Goal: Ask a question

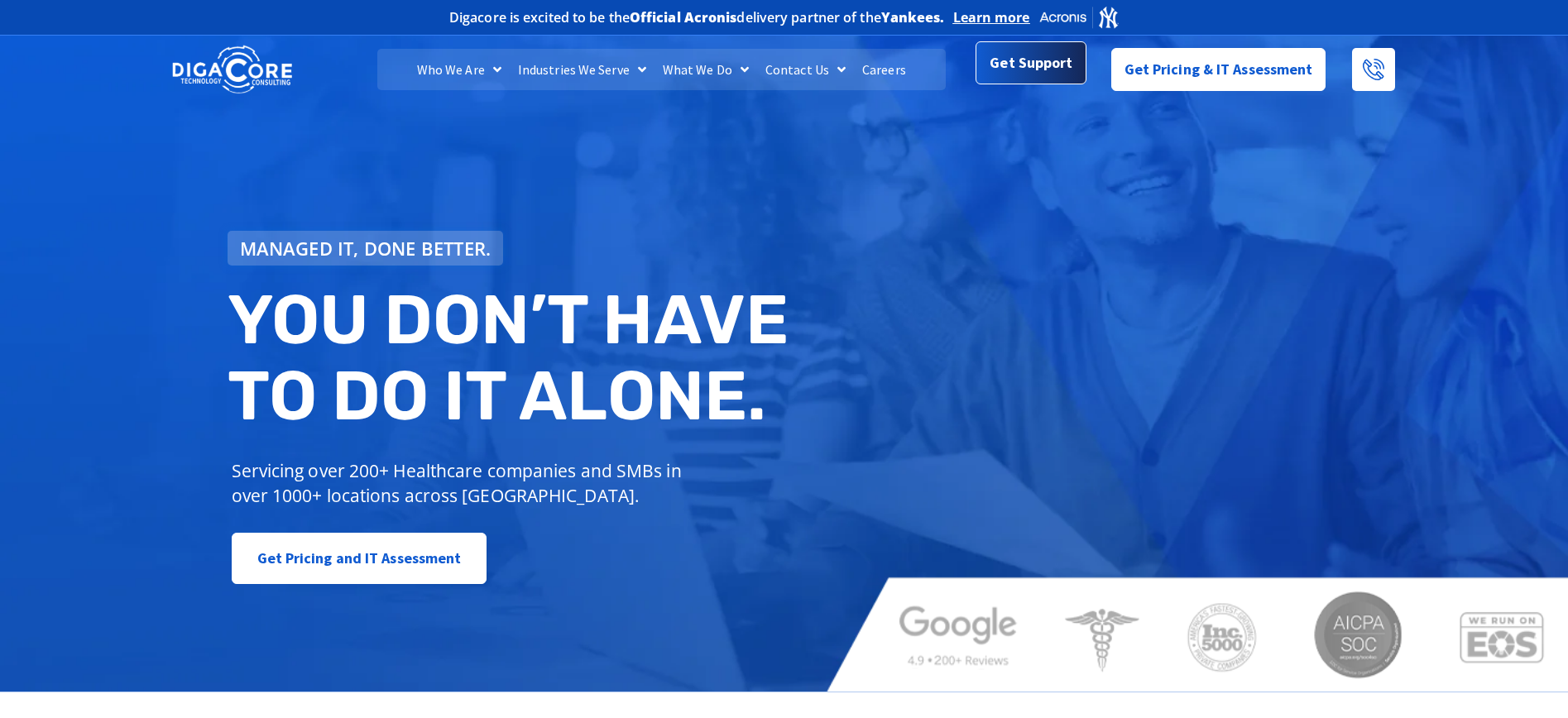
click at [1054, 86] on div "Get Support" at bounding box center [1031, 70] width 110 height 43
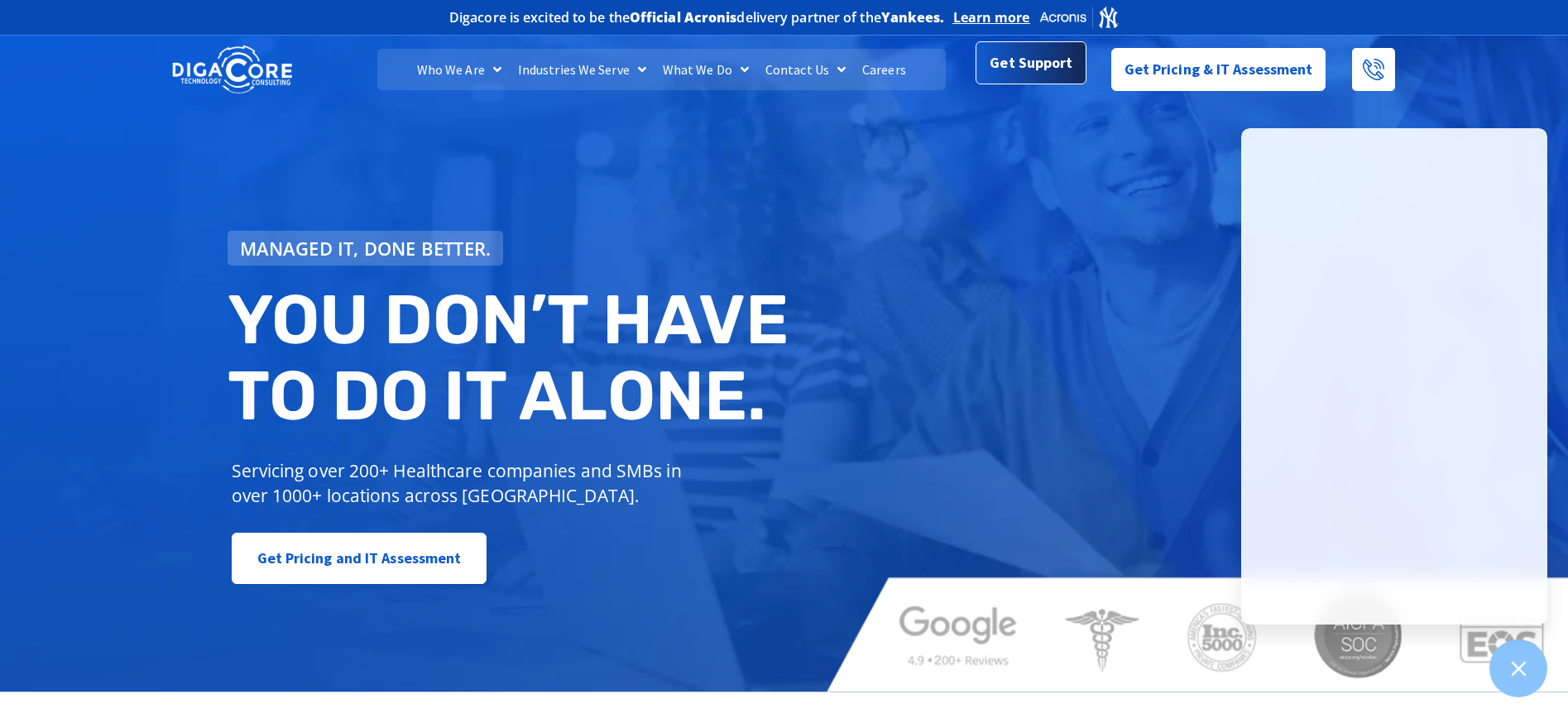
click at [1023, 62] on span "Get Support" at bounding box center [1031, 63] width 83 height 33
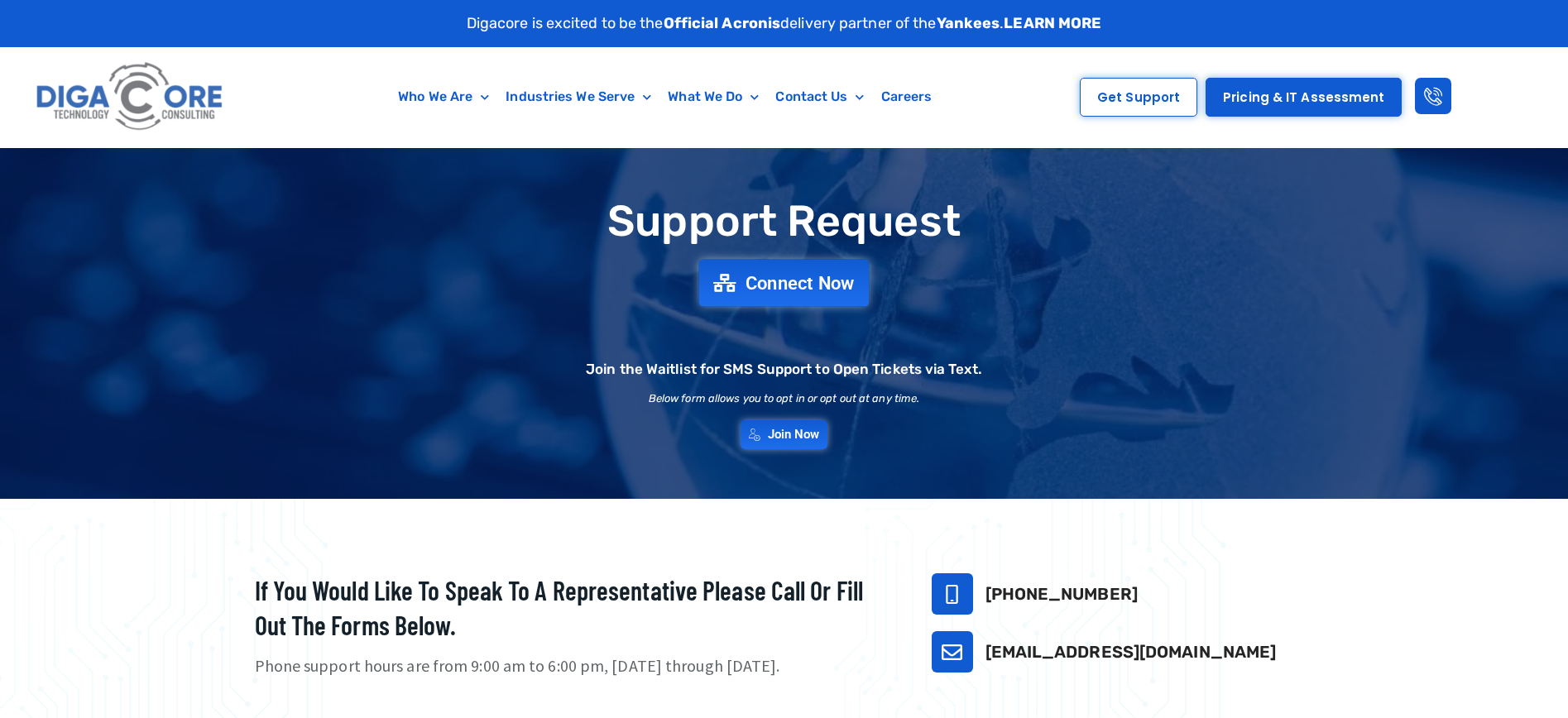
click at [812, 286] on span "Connect Now" at bounding box center [800, 283] width 109 height 19
